Goal: Task Accomplishment & Management: Complete application form

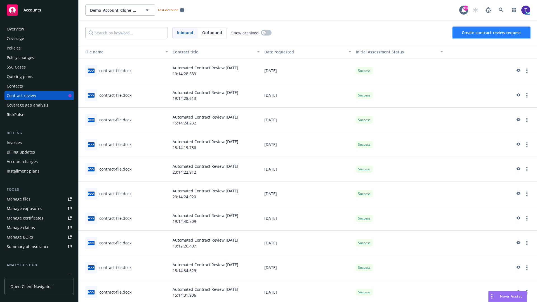
click at [492, 33] on span "Create contract review request" at bounding box center [491, 32] width 59 height 5
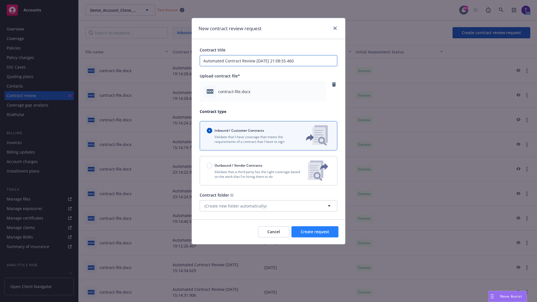
type input "Automated Contract Review [DATE] 21:08:55.460"
click at [315, 232] on span "Create request" at bounding box center [315, 231] width 29 height 5
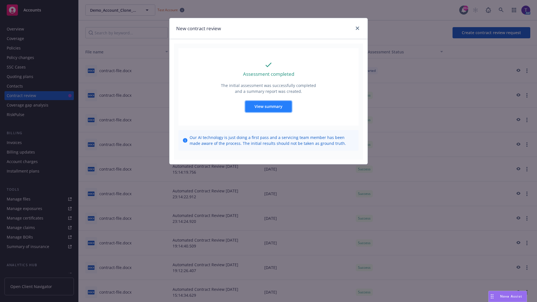
click at [268, 106] on span "View summary" at bounding box center [269, 106] width 28 height 5
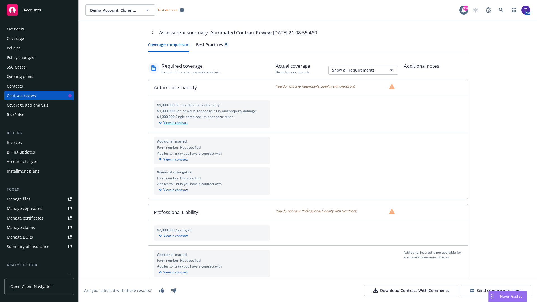
click at [212, 123] on div "View in contract" at bounding box center [212, 122] width 110 height 5
